Goal: Information Seeking & Learning: Learn about a topic

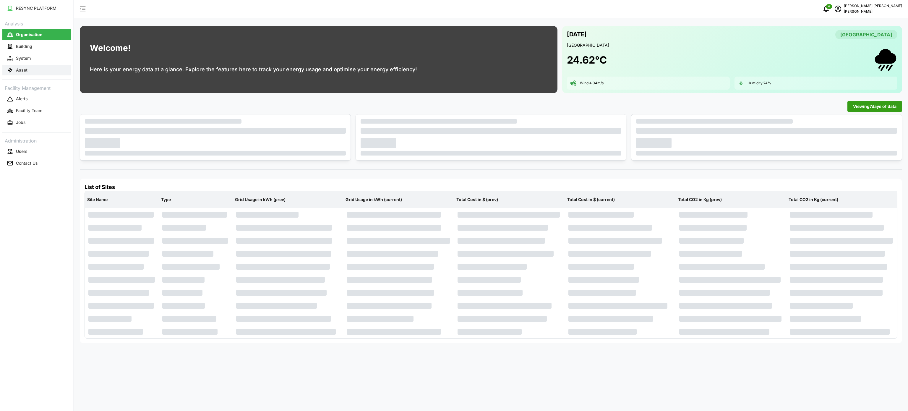
click at [39, 67] on button "Asset" at bounding box center [36, 70] width 69 height 11
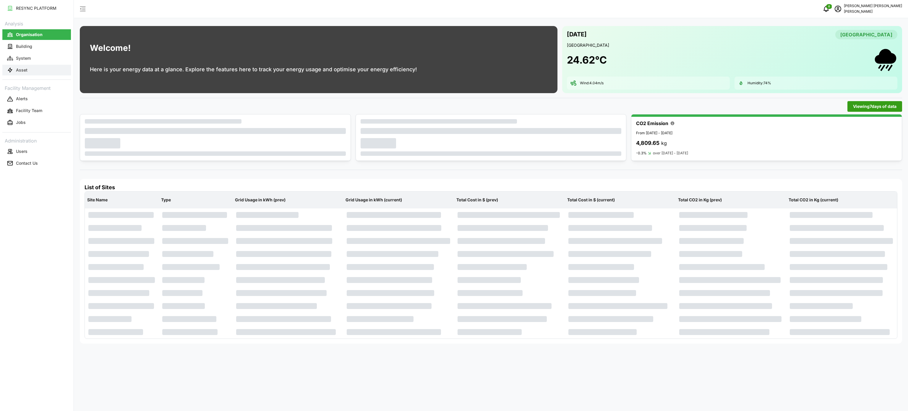
click at [17, 71] on p "Asset" at bounding box center [22, 70] width 12 height 6
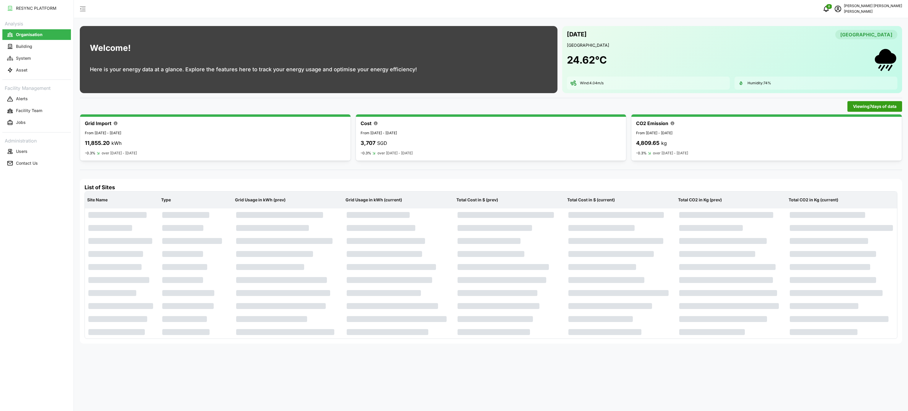
click at [395, 107] on div "Viewing 7 days of data" at bounding box center [491, 106] width 822 height 11
click at [41, 69] on button "Asset" at bounding box center [36, 70] width 69 height 11
click at [50, 70] on button "Asset" at bounding box center [36, 70] width 69 height 11
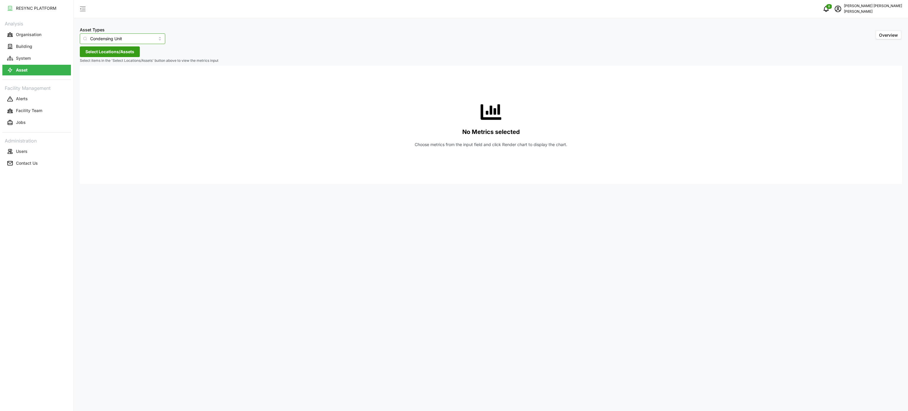
click at [152, 37] on input "Condensing Unit" at bounding box center [122, 38] width 85 height 11
click at [128, 70] on div "Electrical Meter" at bounding box center [118, 73] width 74 height 10
type input "Electrical Meter"
click at [134, 48] on span "Select Locations/Assets" at bounding box center [109, 52] width 49 height 10
click at [90, 81] on span at bounding box center [87, 78] width 5 height 5
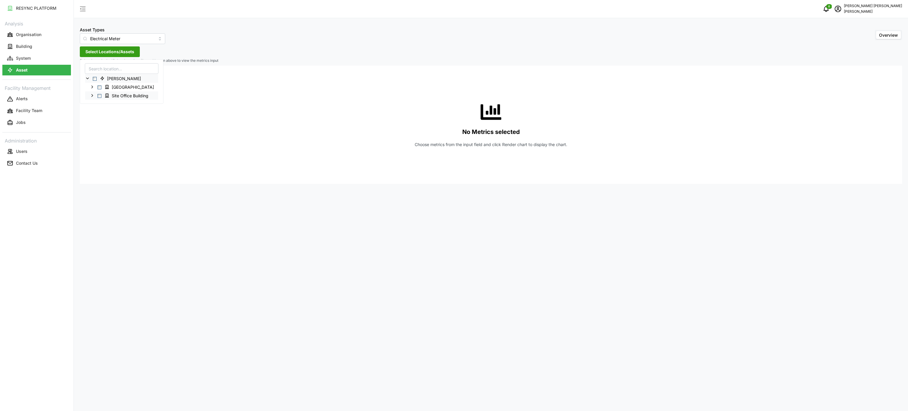
click at [90, 95] on icon at bounding box center [92, 95] width 5 height 5
click at [96, 104] on icon at bounding box center [97, 104] width 5 height 5
click at [100, 114] on icon at bounding box center [101, 112] width 5 height 5
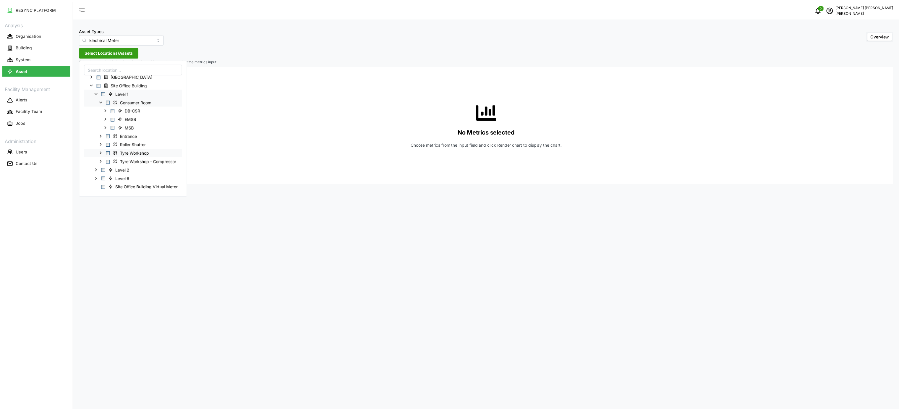
scroll to position [16, 0]
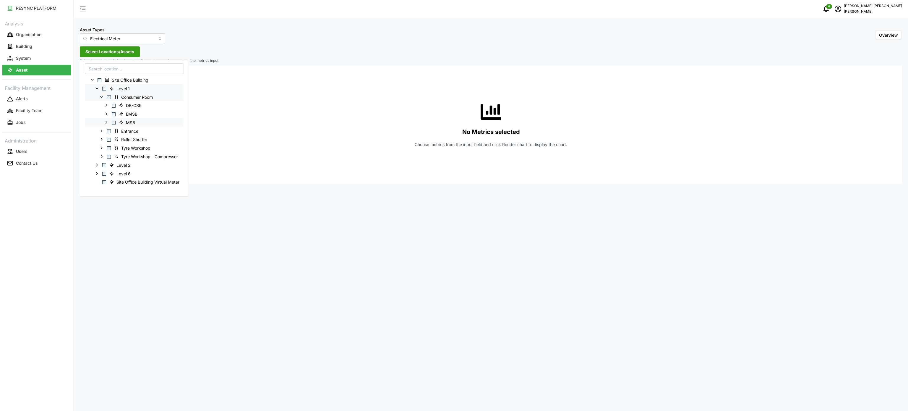
click at [108, 123] on icon at bounding box center [106, 122] width 5 height 5
click at [124, 166] on icon at bounding box center [126, 164] width 5 height 5
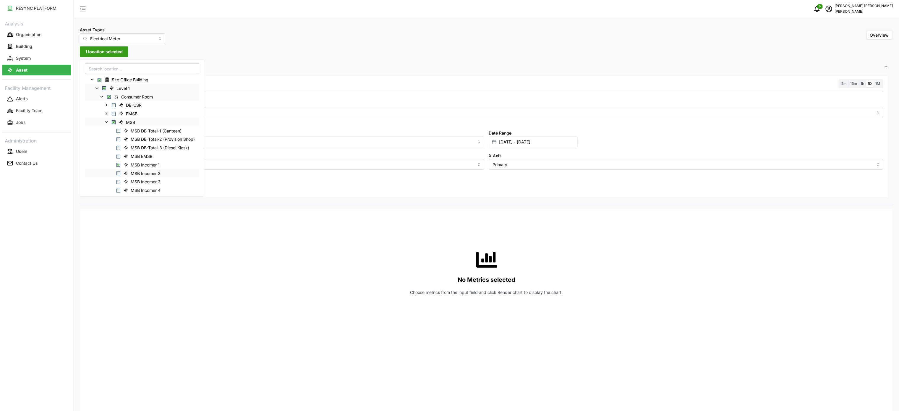
click at [122, 172] on span "MSB Incomer 2" at bounding box center [142, 172] width 43 height 7
click at [119, 182] on span "Select MSB Incomer 3" at bounding box center [118, 182] width 4 height 4
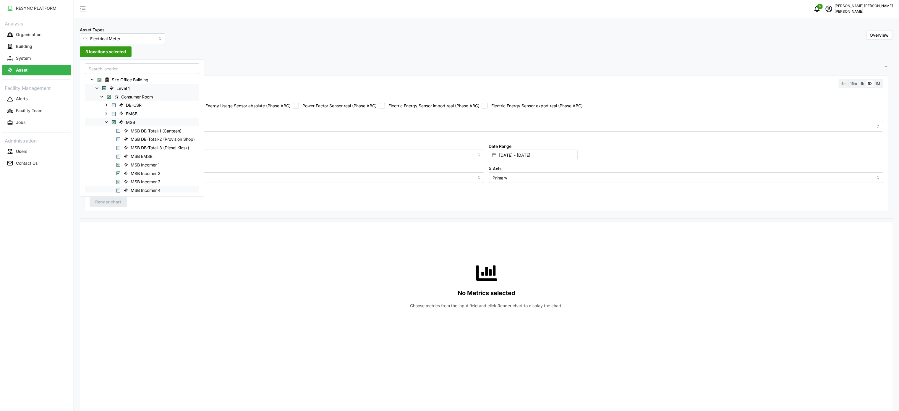
click at [119, 189] on span "Select MSB Incomer 4" at bounding box center [118, 191] width 4 height 4
click at [306, 246] on div "No Metrics selected Choose metrics from the input field and click Render chart …" at bounding box center [487, 285] width 794 height 118
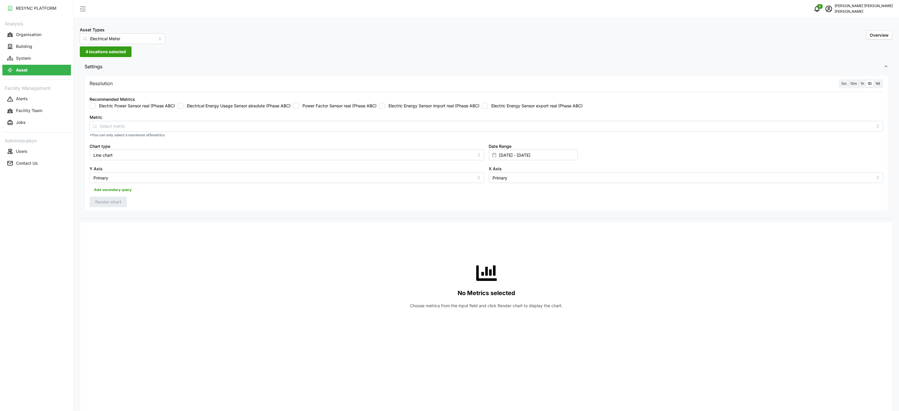
click at [393, 104] on label "Electric Energy Sensor import real (Phase ABC)" at bounding box center [432, 106] width 95 height 6
click at [385, 104] on input "Electric Energy Sensor import real (Phase ABC)" at bounding box center [382, 106] width 6 height 6
checkbox input "true"
click at [863, 84] on span "1h" at bounding box center [863, 83] width 4 height 4
click at [859, 80] on input "1h" at bounding box center [859, 80] width 0 height 0
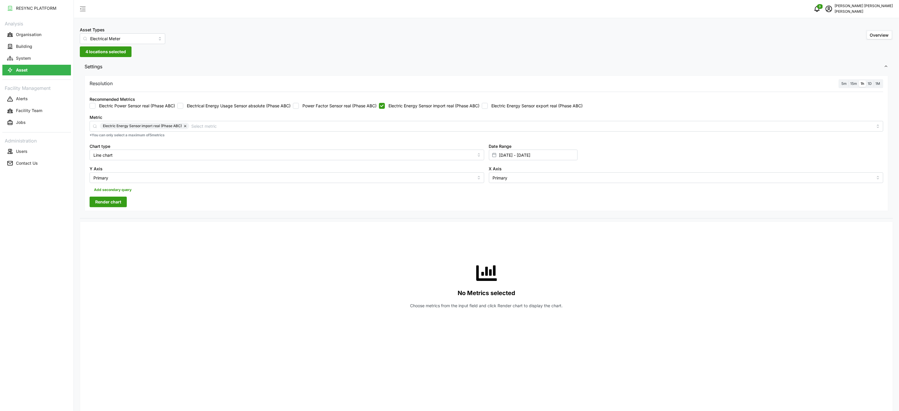
click at [103, 203] on span "Render chart" at bounding box center [108, 202] width 26 height 10
click at [527, 151] on input "[DATE] - [DATE]" at bounding box center [533, 155] width 89 height 11
click at [514, 250] on button "19" at bounding box center [512, 247] width 11 height 11
type input "[DATE] - [DATE]"
type input "[DATE]"
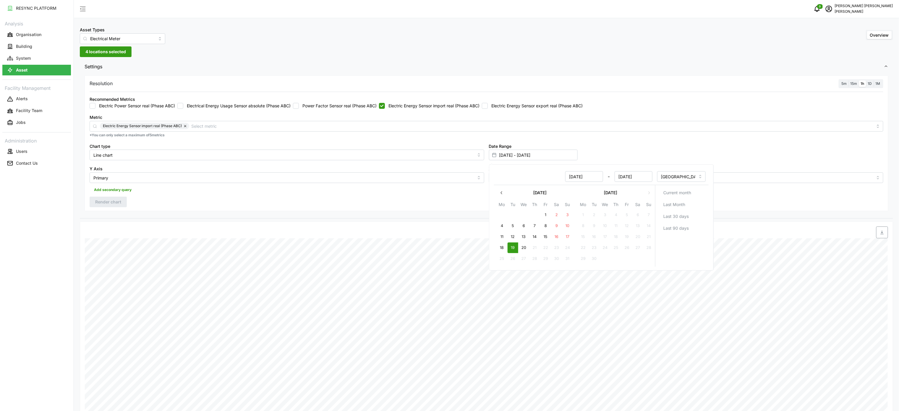
click at [514, 250] on button "19" at bounding box center [512, 247] width 11 height 11
type input "[DATE] - [DATE]"
type input "[DATE]"
click at [419, 218] on div "Settings Resolution 5m 15m 1h 1D 1M Recommended Metrics Electric Power Sensor r…" at bounding box center [486, 138] width 813 height 159
click at [126, 205] on button "Render chart" at bounding box center [108, 202] width 37 height 11
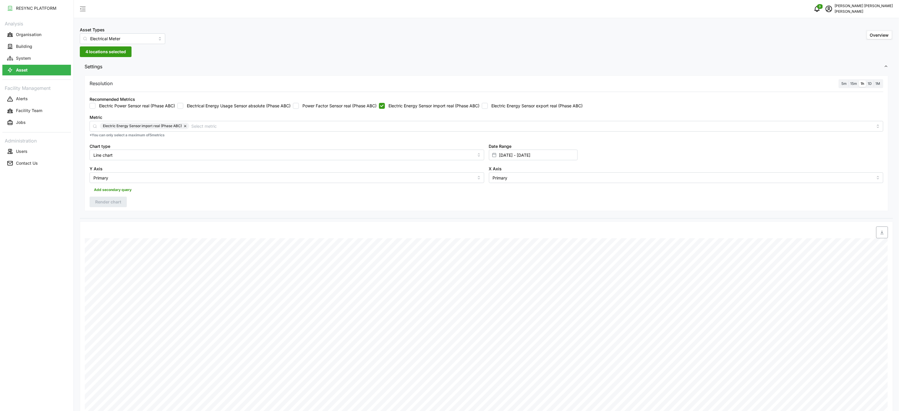
click at [882, 232] on icon "button" at bounding box center [882, 232] width 5 height 5
click at [472, 111] on div "Recommended Metrics Electric Power Sensor real (Phase ABC) Electrical Energy Us…" at bounding box center [486, 102] width 798 height 18
drag, startPoint x: 457, startPoint y: 106, endPoint x: 461, endPoint y: 107, distance: 3.9
click at [457, 106] on label "Electric Energy Sensor import real (Phase ABC)" at bounding box center [432, 106] width 95 height 6
click at [385, 106] on input "Electric Energy Sensor import real (Phase ABC)" at bounding box center [382, 106] width 6 height 6
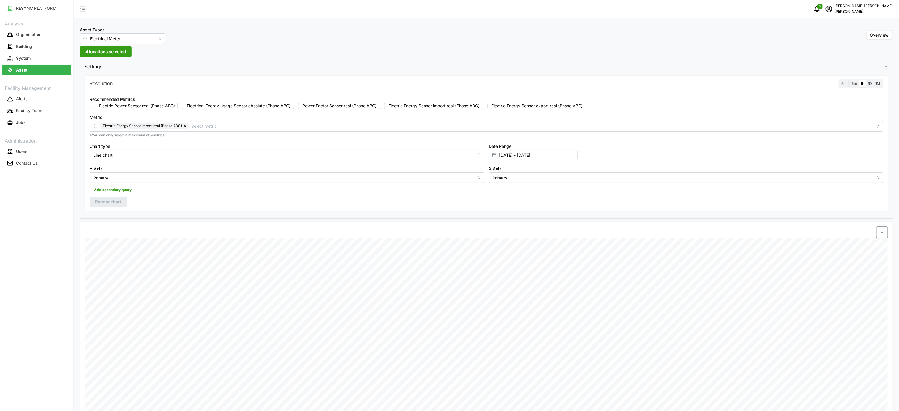
checkbox input "false"
click at [488, 107] on input "Electric Energy Sensor export real (Phase ABC)" at bounding box center [485, 106] width 6 height 6
checkbox input "true"
click at [103, 207] on button "Render chart" at bounding box center [108, 202] width 37 height 11
click at [882, 235] on icon "button" at bounding box center [882, 232] width 5 height 5
